Goal: Use online tool/utility: Utilize a website feature to perform a specific function

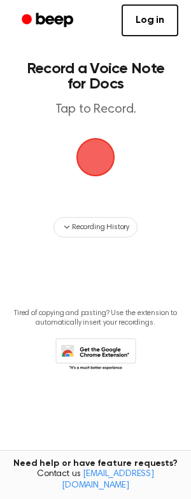
click at [98, 151] on span "button" at bounding box center [96, 157] width 36 height 36
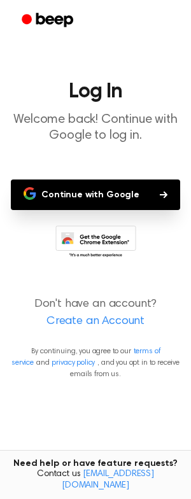
click at [95, 190] on button "Continue with Google" at bounding box center [95, 194] width 169 height 31
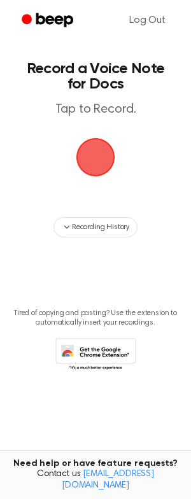
click at [96, 147] on span "button" at bounding box center [96, 157] width 36 height 36
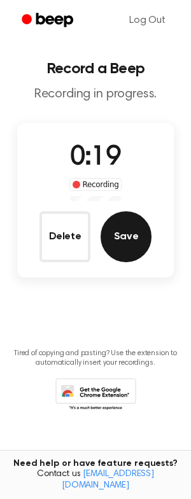
click at [113, 237] on button "Save" at bounding box center [126, 236] width 51 height 51
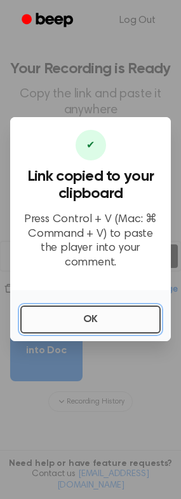
click at [93, 305] on button "OK" at bounding box center [90, 319] width 141 height 28
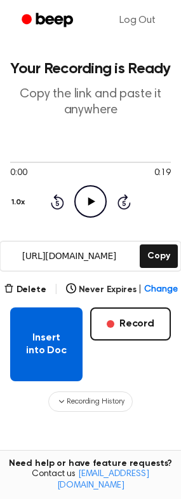
click at [42, 340] on button "Insert into Doc" at bounding box center [46, 344] width 73 height 74
click at [57, 345] on button "Insert into Doc" at bounding box center [46, 344] width 73 height 74
click at [43, 338] on button "Insert into Doc" at bounding box center [46, 344] width 73 height 74
